Goal: Information Seeking & Learning: Learn about a topic

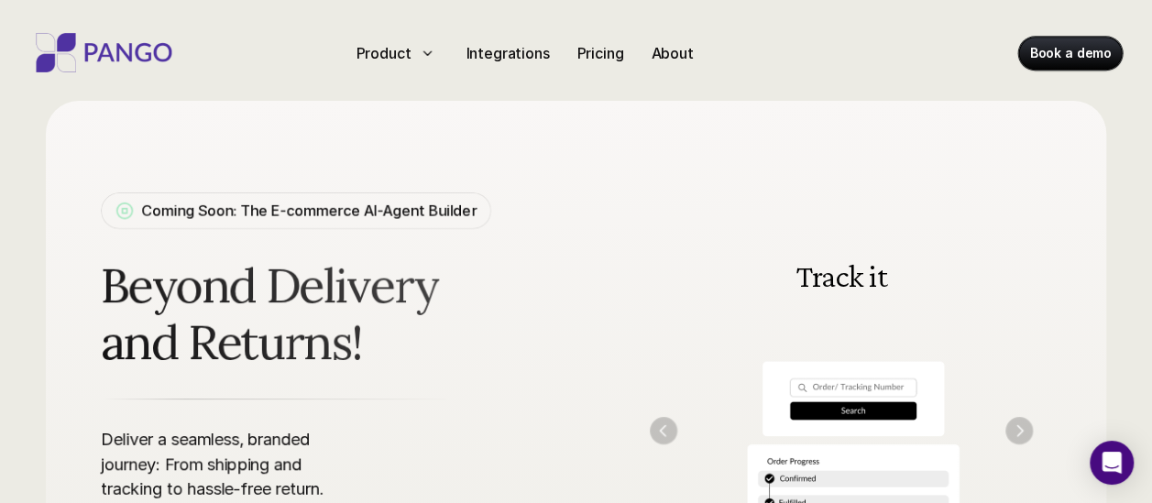
scroll to position [136, 0]
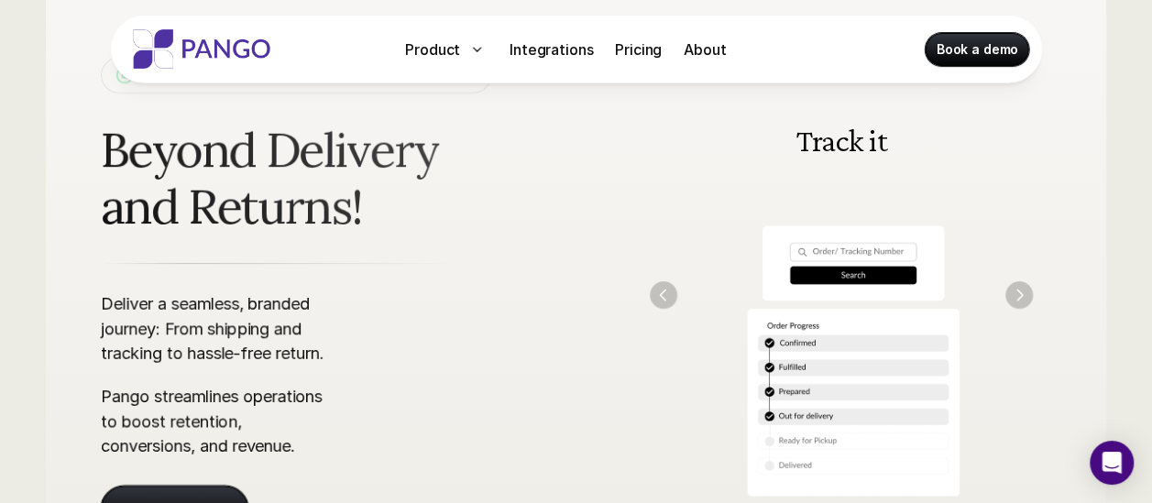
click at [1013, 301] on img "Next" at bounding box center [1018, 294] width 27 height 27
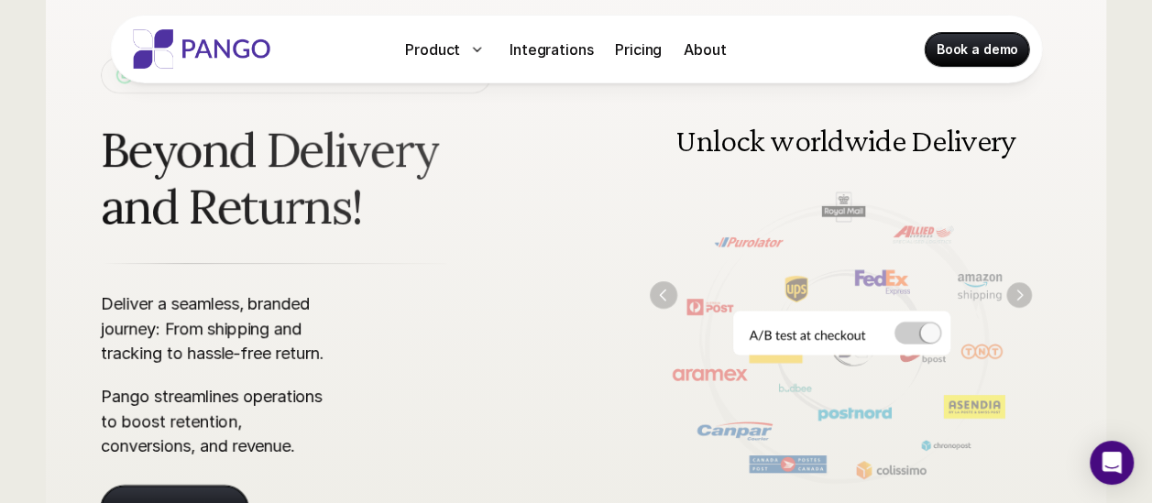
click at [1023, 296] on img "Next" at bounding box center [1019, 295] width 26 height 26
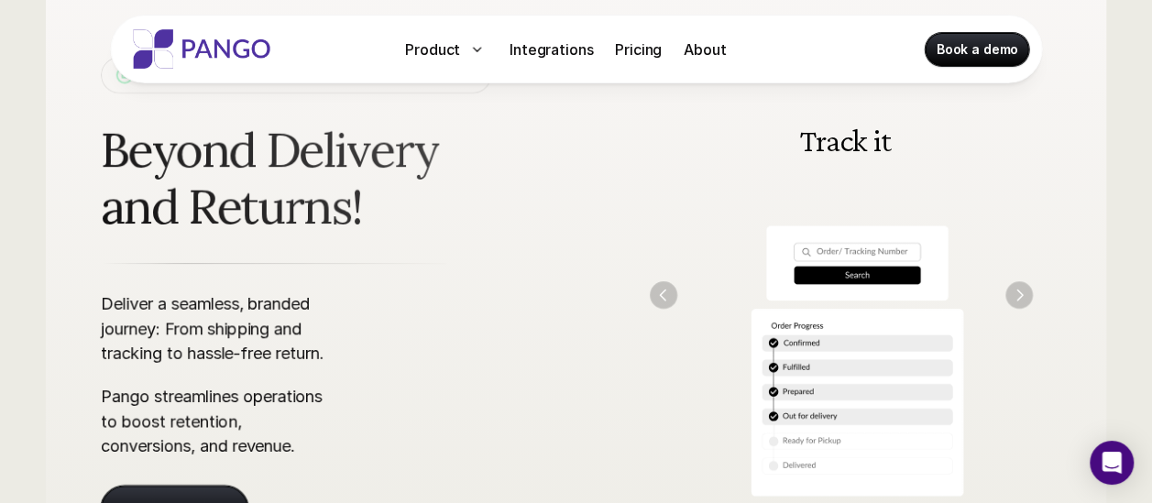
click at [1023, 296] on img "Next" at bounding box center [1018, 294] width 27 height 27
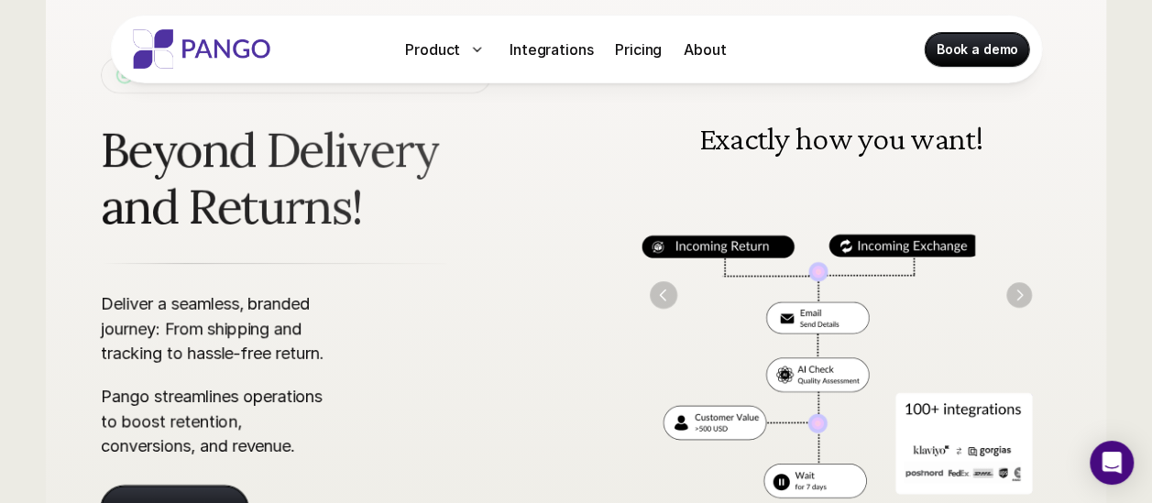
click at [1023, 296] on img "Next" at bounding box center [1019, 295] width 26 height 26
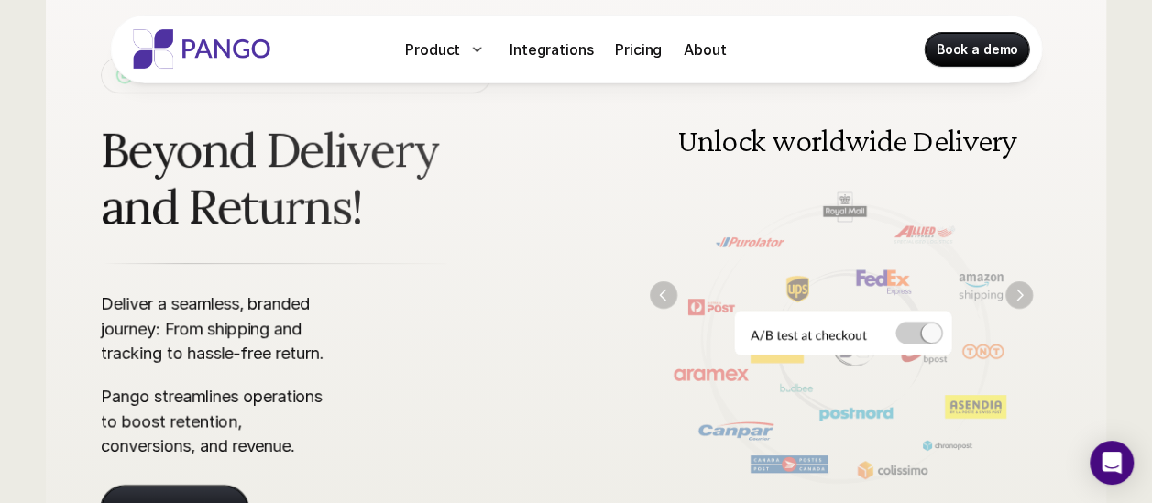
scroll to position [158, 0]
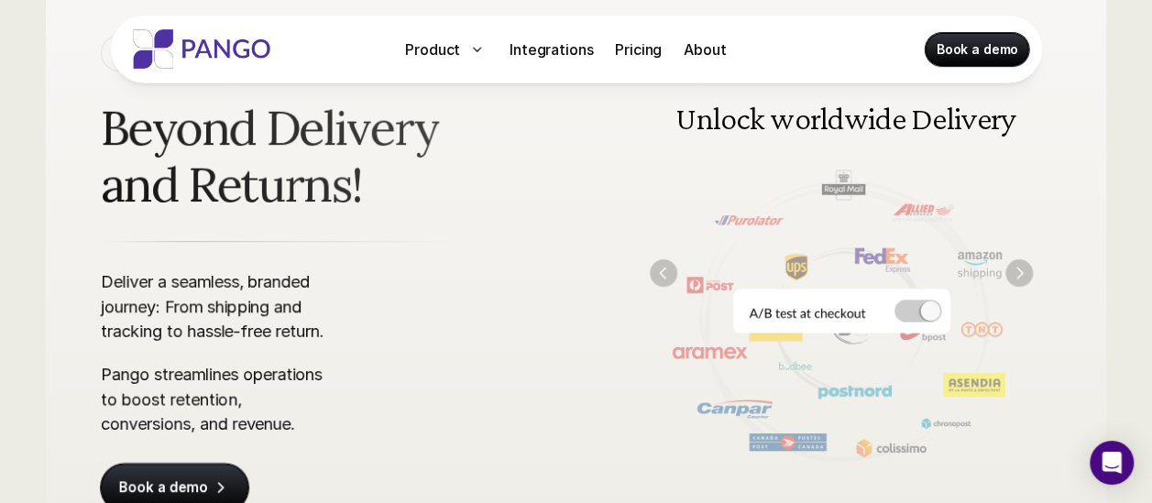
click at [1037, 269] on img at bounding box center [841, 272] width 420 height 424
click at [1023, 269] on img "Next" at bounding box center [1018, 272] width 27 height 27
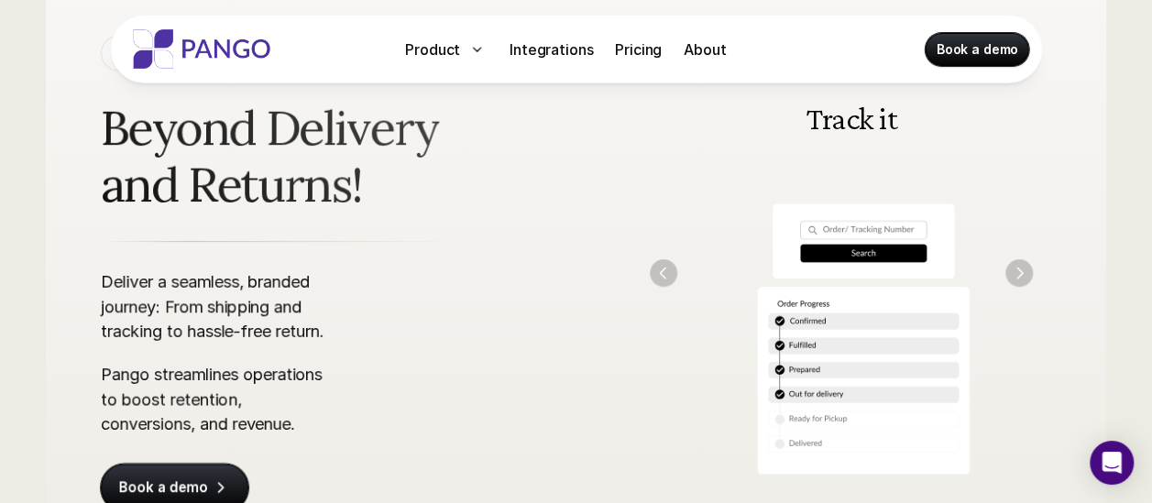
click at [1023, 269] on img "Next" at bounding box center [1018, 272] width 27 height 27
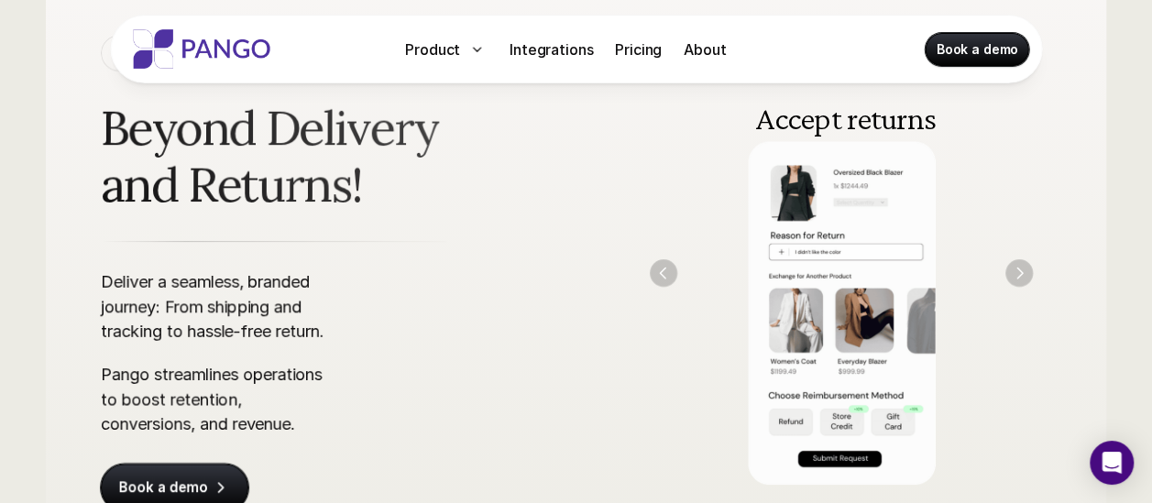
click at [1023, 269] on img "Next" at bounding box center [1018, 272] width 27 height 27
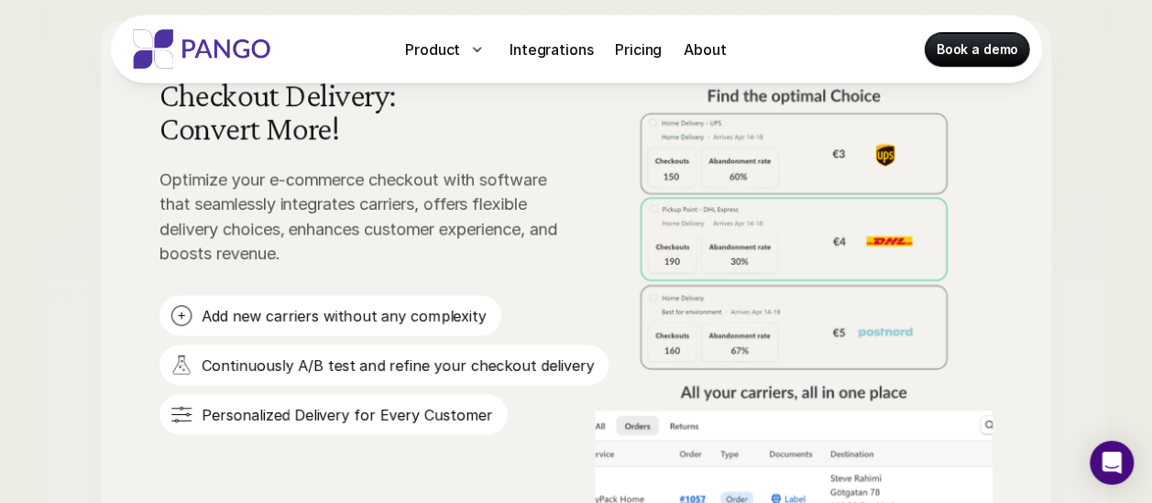
scroll to position [1248, 0]
drag, startPoint x: 586, startPoint y: 239, endPoint x: 849, endPoint y: 123, distance: 286.7
click at [849, 123] on img at bounding box center [794, 226] width 398 height 293
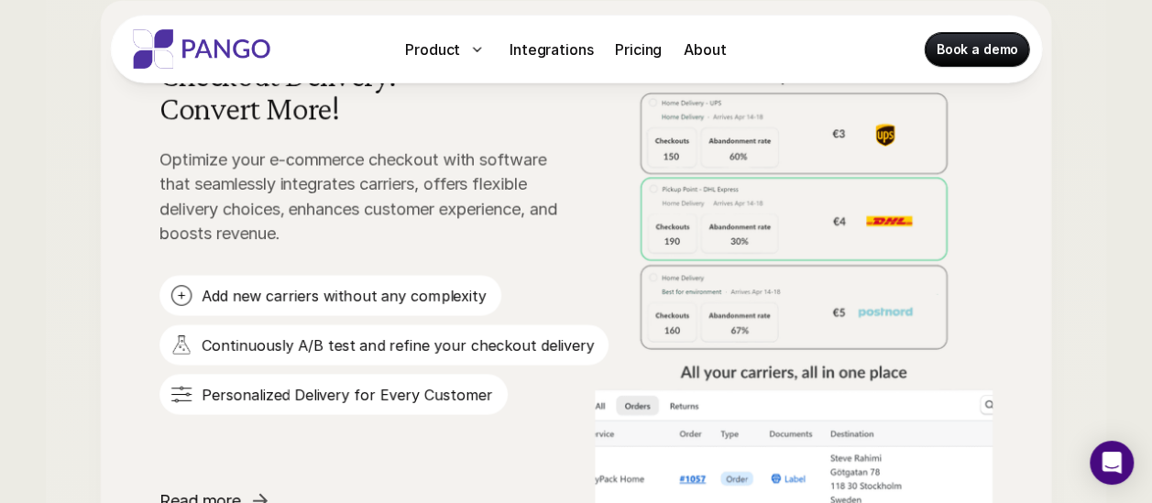
click at [841, 165] on img at bounding box center [794, 205] width 398 height 293
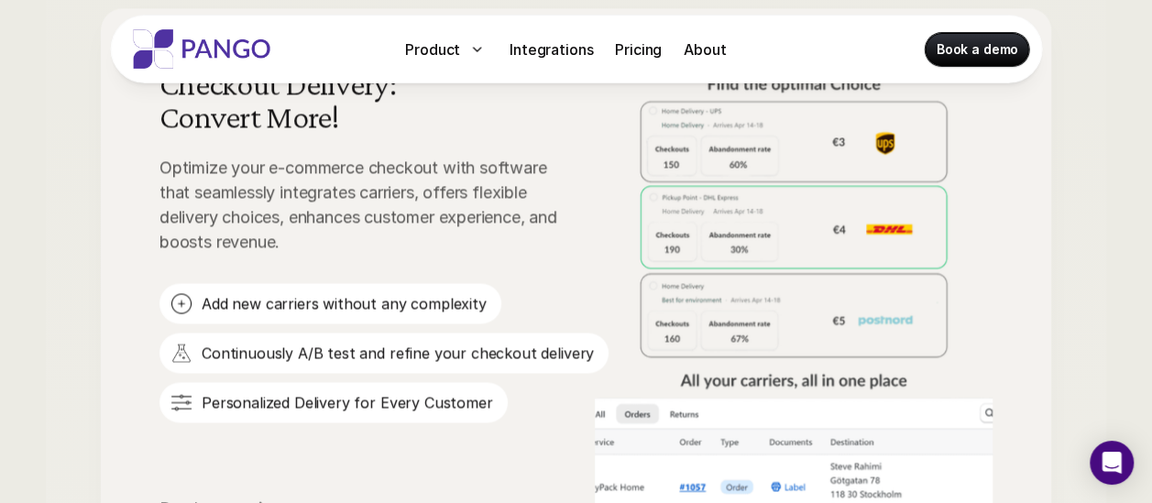
scroll to position [1258, 0]
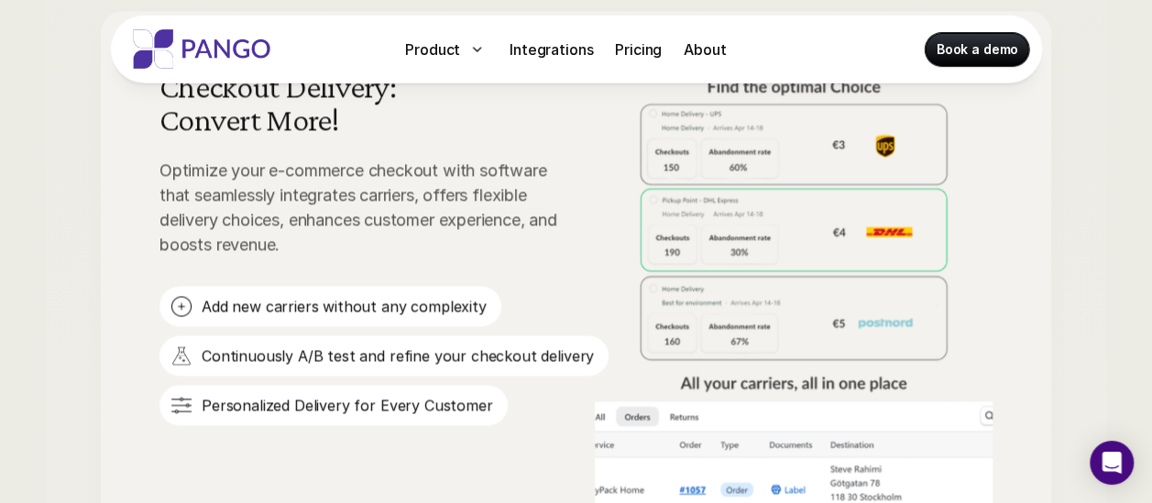
drag, startPoint x: 747, startPoint y: 318, endPoint x: 583, endPoint y: 277, distance: 169.1
click at [583, 277] on link "Checkout Delivery: Convert More! Optimize your e-commerce checkout with softwar…" at bounding box center [576, 296] width 950 height 571
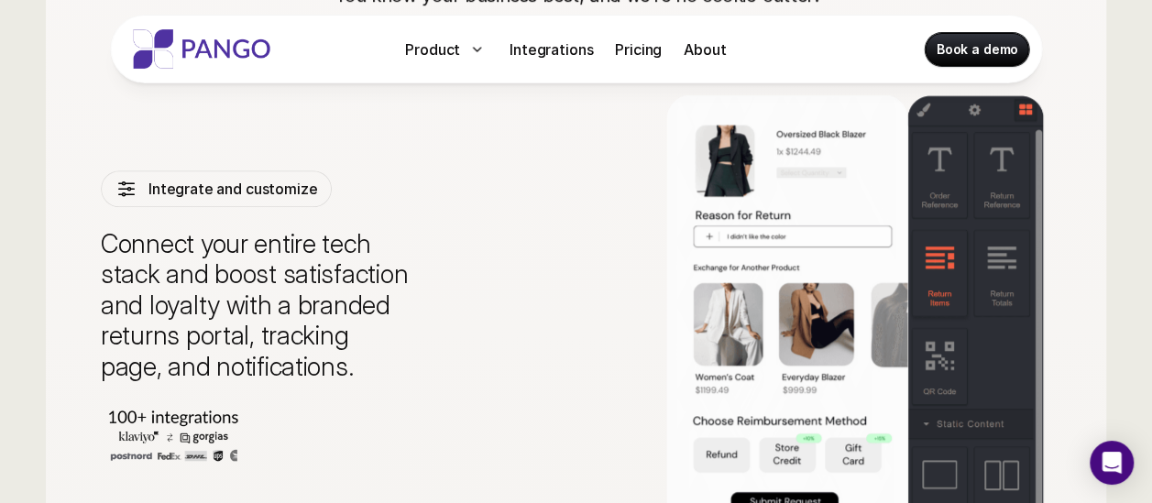
scroll to position [4065, 0]
